Goal: Information Seeking & Learning: Learn about a topic

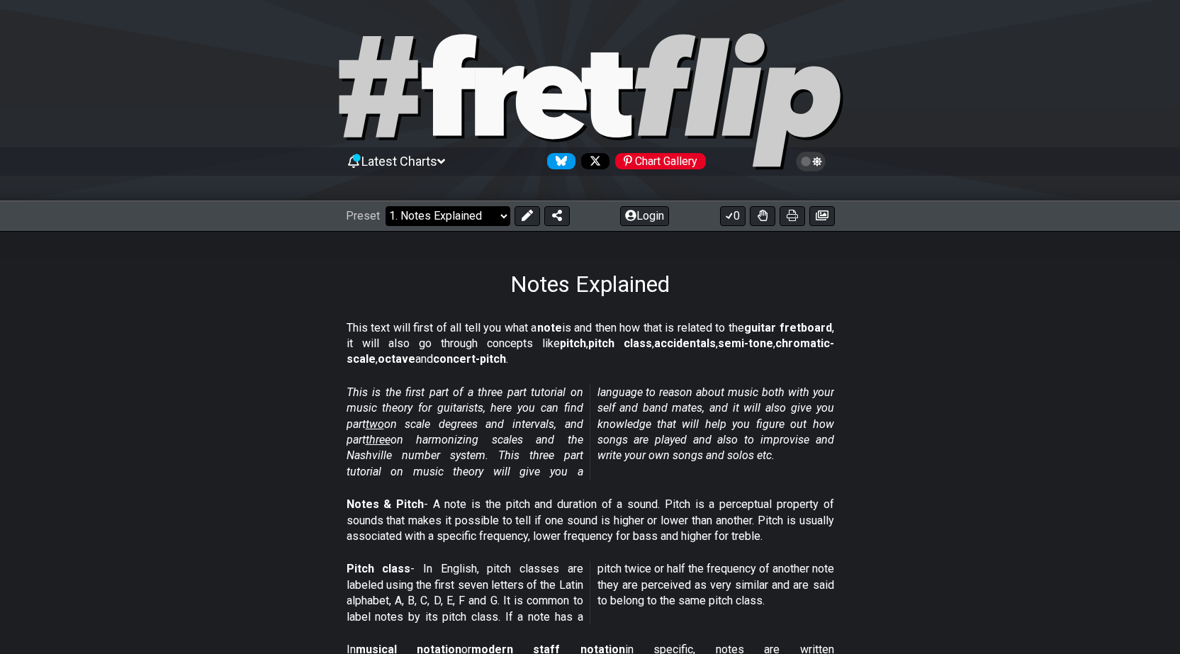
click at [502, 219] on select "Welcome to #fretflip! Initial Preset Custom Preset Minor Pentatonic Major Penta…" at bounding box center [448, 216] width 125 height 20
click at [386, 206] on select "Welcome to #fretflip! Initial Preset Custom Preset Minor Pentatonic Major Penta…" at bounding box center [448, 216] width 125 height 20
click at [503, 217] on select "Welcome to #fretflip! Initial Preset Custom Preset Minor Pentatonic Major Penta…" at bounding box center [448, 216] width 125 height 20
click at [386, 206] on select "Welcome to #fretflip! Initial Preset Custom Preset Minor Pentatonic Major Penta…" at bounding box center [448, 216] width 125 height 20
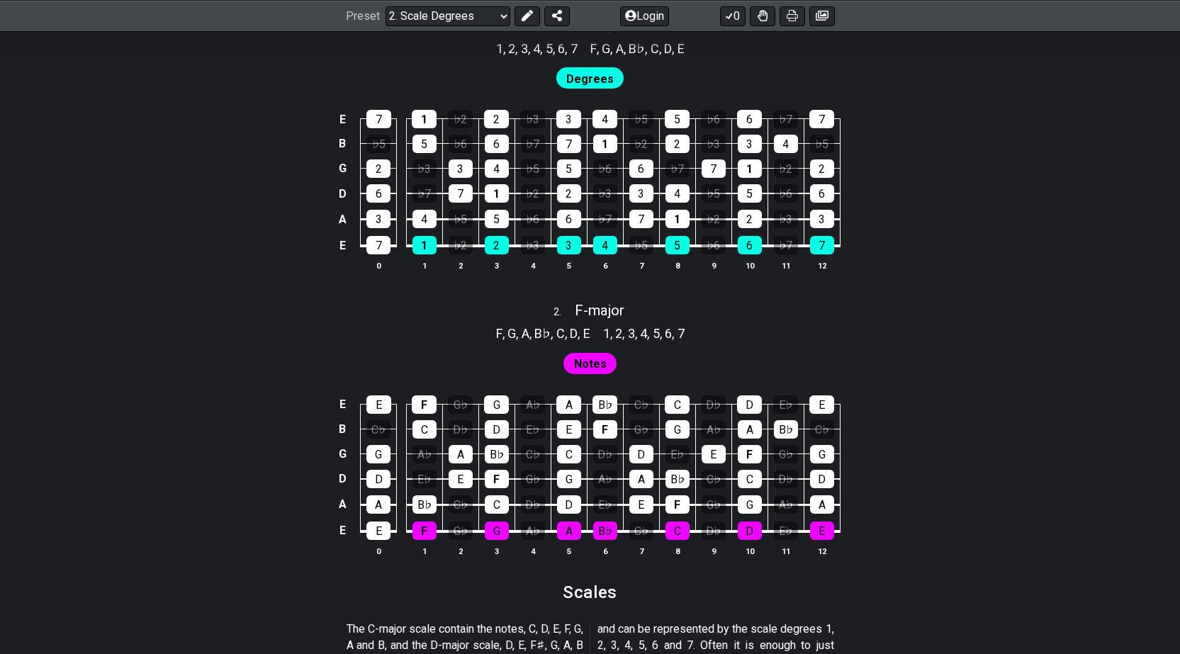
scroll to position [922, 0]
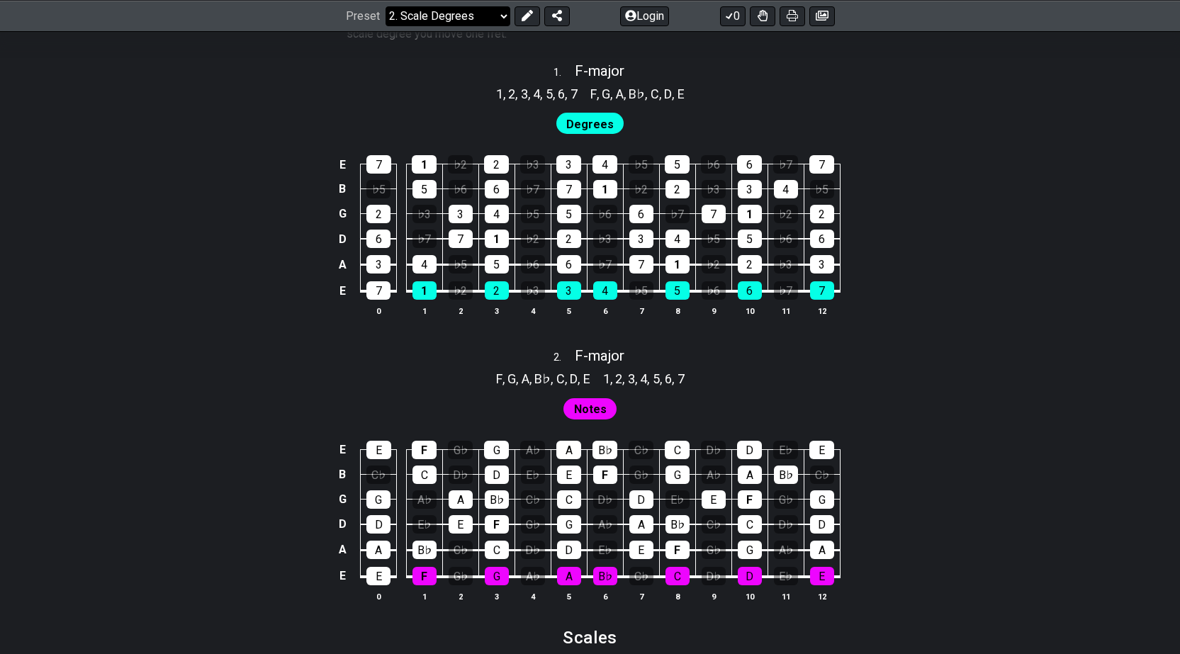
click at [493, 16] on select "Welcome to #fretflip! Initial Preset Custom Preset Minor Pentatonic Major Penta…" at bounding box center [448, 16] width 125 height 20
click at [386, 26] on select "Welcome to #fretflip! Initial Preset Custom Preset Minor Pentatonic Major Penta…" at bounding box center [448, 16] width 125 height 20
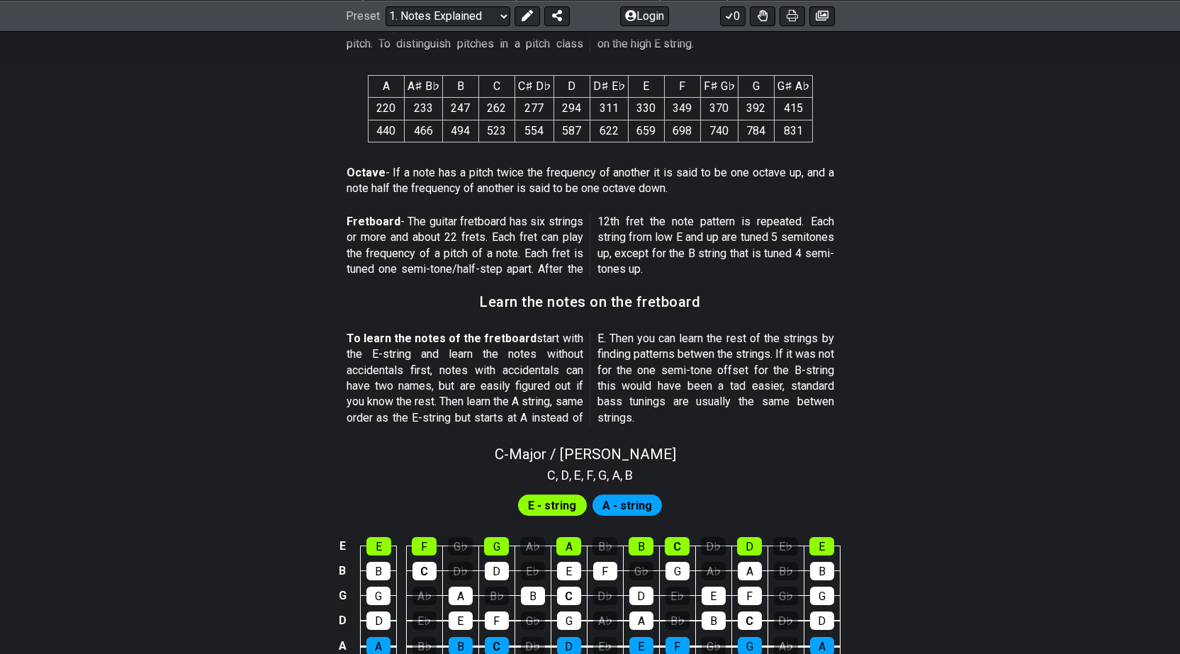
scroll to position [1247, 0]
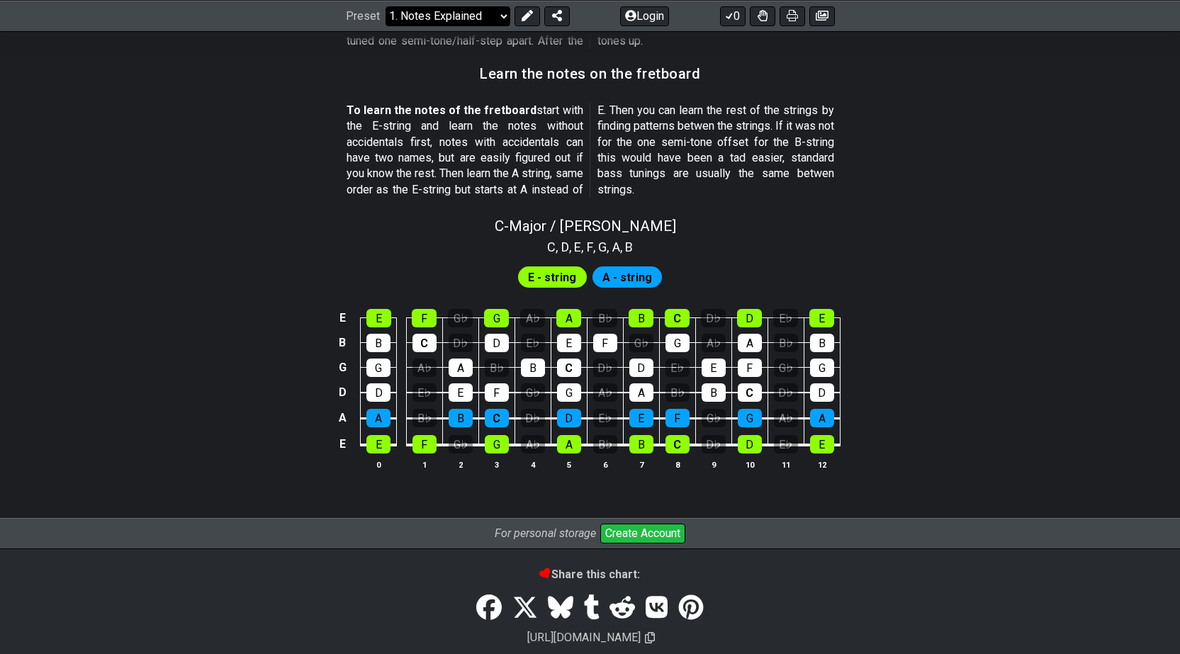
click at [499, 24] on select "Welcome to #fretflip! Initial Preset Custom Preset Minor Pentatonic Major Penta…" at bounding box center [448, 16] width 125 height 20
click at [386, 6] on select "Welcome to #fretflip! Initial Preset Custom Preset Minor Pentatonic Major Penta…" at bounding box center [448, 16] width 125 height 20
click at [501, 19] on select "Welcome to #fretflip! Initial Preset Custom Preset Minor Pentatonic Major Penta…" at bounding box center [448, 16] width 125 height 20
click at [386, 26] on select "Welcome to #fretflip! Initial Preset Custom Preset Minor Pentatonic Major Penta…" at bounding box center [448, 16] width 125 height 20
select select "/scale-degrees-and-intervals"
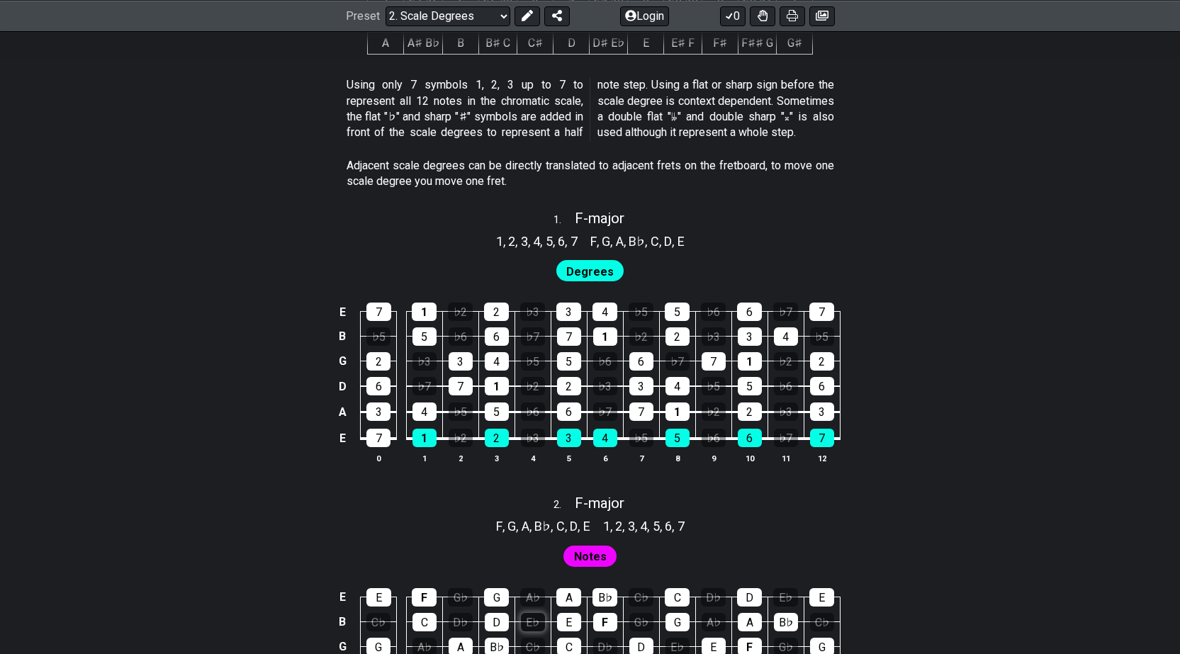
scroll to position [1063, 0]
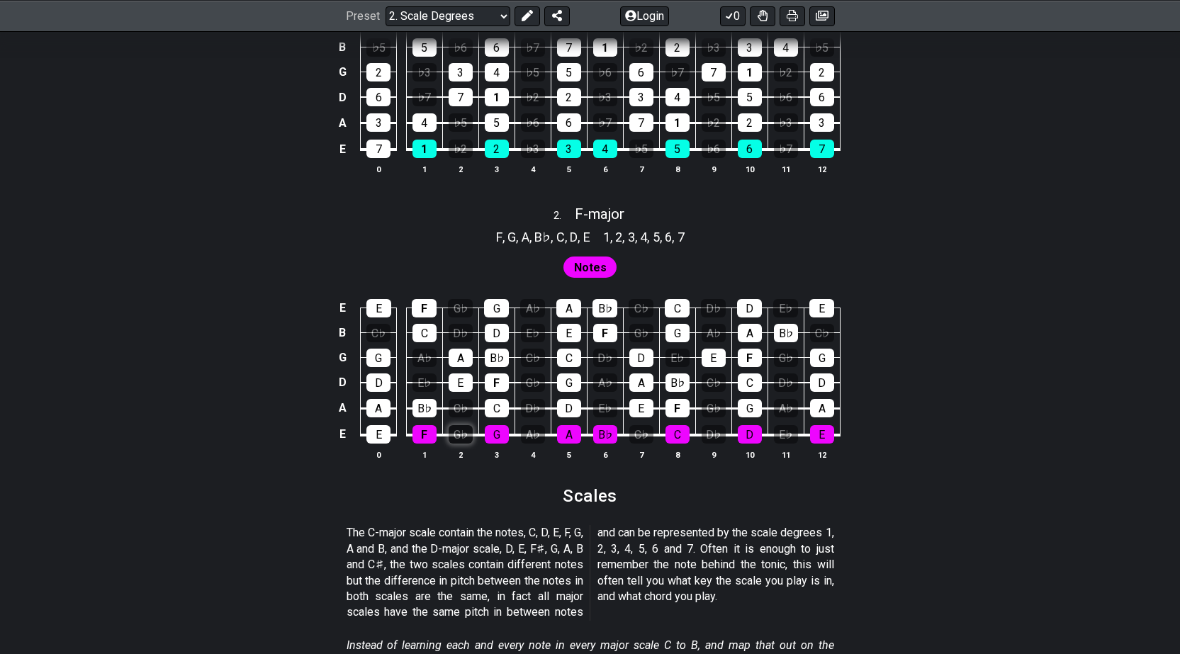
click at [463, 435] on div "G♭" at bounding box center [461, 434] width 24 height 18
click at [461, 436] on div "G♭" at bounding box center [461, 434] width 24 height 18
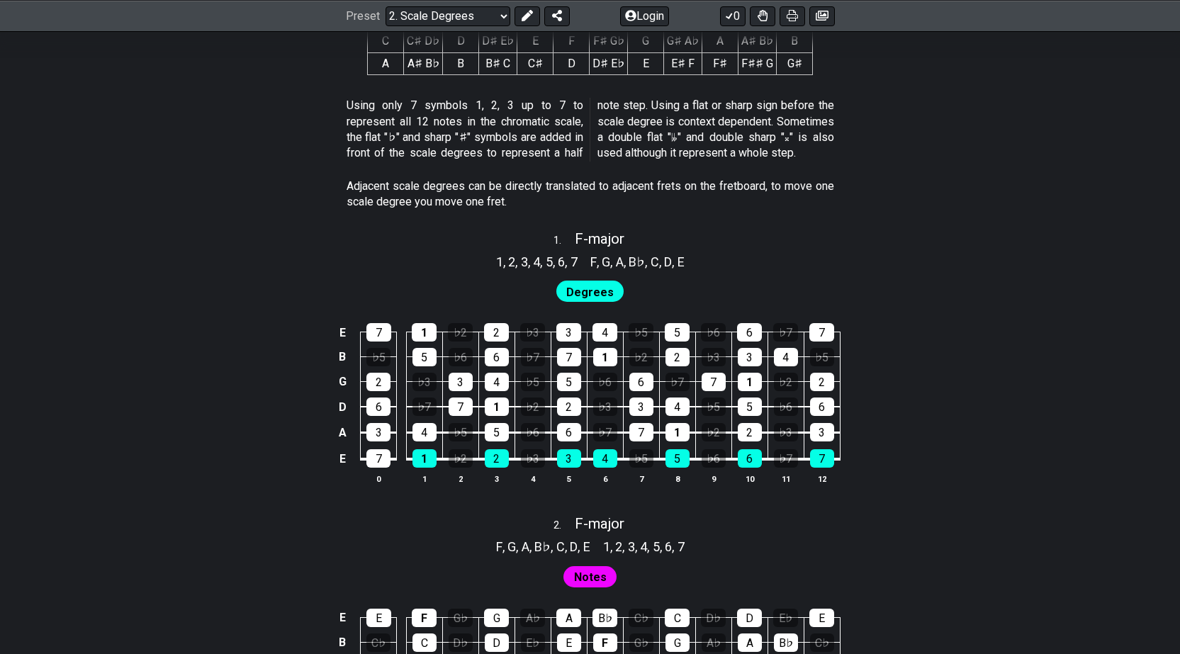
scroll to position [567, 0]
